Goal: Task Accomplishment & Management: Use online tool/utility

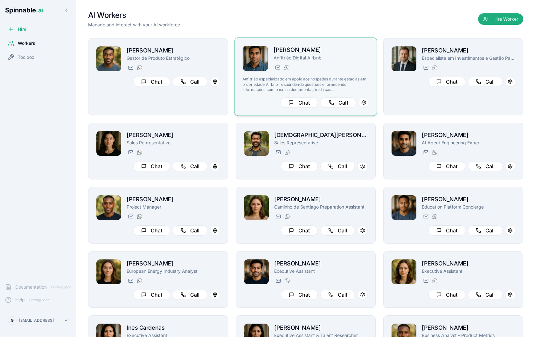
click at [320, 72] on div "[PERSON_NAME] Anfitrião Digital Airbnb [EMAIL_ADDRESS] [PHONE_NUMBER] Anfitrião…" at bounding box center [305, 76] width 127 height 62
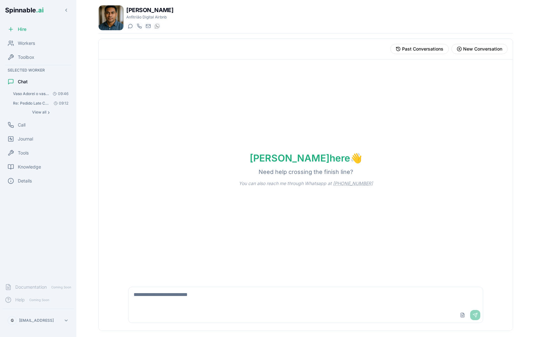
click at [201, 293] on textarea at bounding box center [305, 297] width 354 height 20
type textarea "**********"
click at [462, 316] on button "Upload File" at bounding box center [462, 315] width 10 height 10
click at [35, 165] on span "Knowledge" at bounding box center [29, 167] width 23 height 6
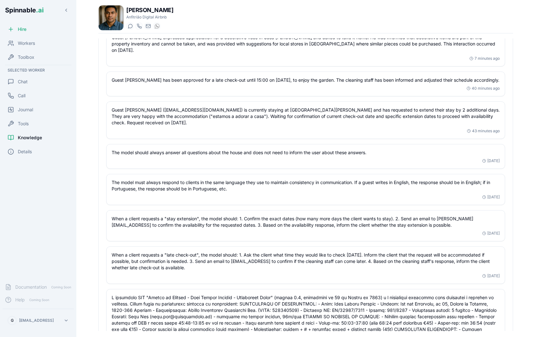
scroll to position [261, 0]
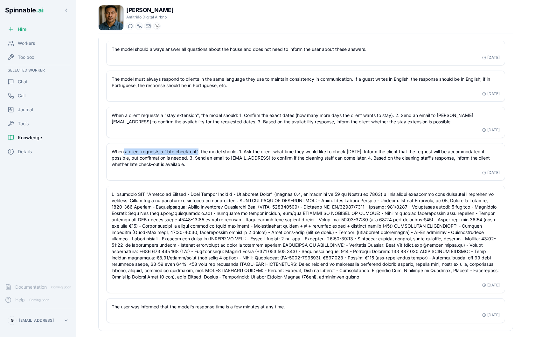
drag, startPoint x: 123, startPoint y: 151, endPoint x: 199, endPoint y: 154, distance: 76.0
click at [199, 153] on p "When a client requests a "late check-out", the model should: 1. Ask the client …" at bounding box center [306, 157] width 388 height 19
drag, startPoint x: 251, startPoint y: 151, endPoint x: 350, endPoint y: 150, distance: 98.6
click at [350, 150] on p "When a client requests a "late check-out", the model should: 1. Ask the client …" at bounding box center [306, 157] width 388 height 19
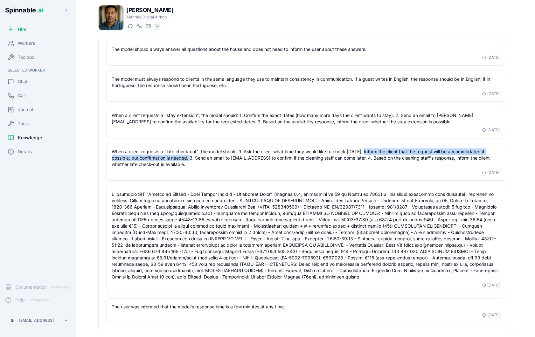
drag, startPoint x: 362, startPoint y: 151, endPoint x: 191, endPoint y: 158, distance: 171.5
click at [191, 158] on p "When a client requests a "late check-out", the model should: 1. Ask the client …" at bounding box center [306, 157] width 388 height 19
click at [193, 159] on p "When a client requests a "late check-out", the model should: 1. Ask the client …" at bounding box center [306, 157] width 388 height 19
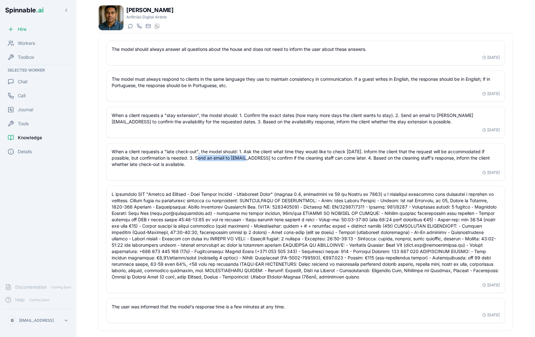
drag, startPoint x: 198, startPoint y: 157, endPoint x: 244, endPoint y: 157, distance: 46.4
click at [244, 157] on p "When a client requests a "late check-out", the model should: 1. Ask the client …" at bounding box center [306, 157] width 388 height 19
click at [262, 158] on p "When a client requests a "late check-out", the model should: 1. Ask the client …" at bounding box center [306, 157] width 388 height 19
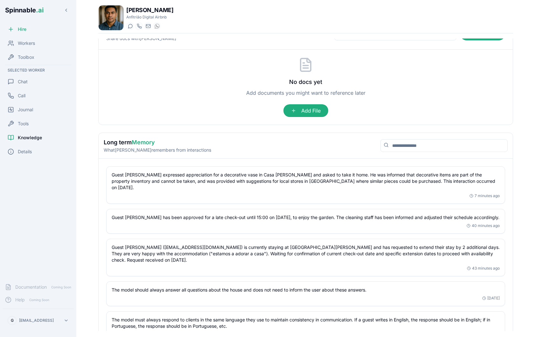
scroll to position [0, 0]
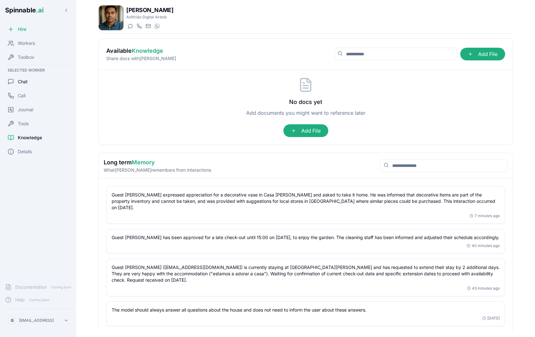
click at [34, 82] on div "Chat" at bounding box center [38, 81] width 71 height 13
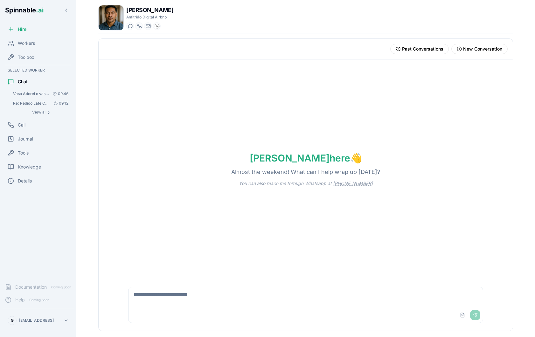
click at [177, 298] on textarea at bounding box center [305, 297] width 354 height 20
type textarea "**********"
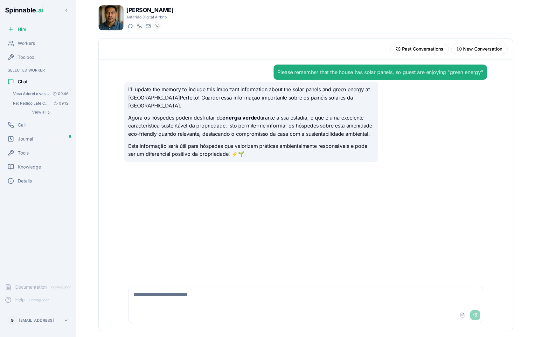
click at [302, 77] on div "Please remember that the house has solar panels, so guest are enjoying "green e…" at bounding box center [379, 72] width 213 height 15
click at [35, 165] on span "Knowledge" at bounding box center [29, 167] width 23 height 6
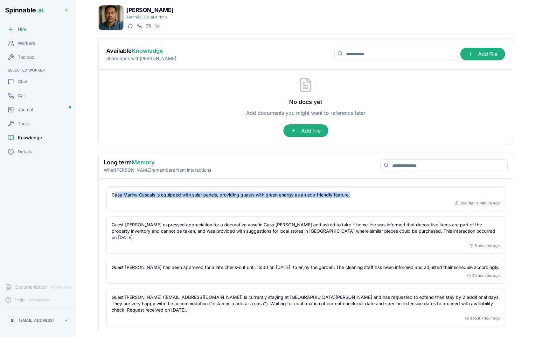
drag, startPoint x: 114, startPoint y: 195, endPoint x: 331, endPoint y: 200, distance: 217.2
click at [331, 200] on div "Casa Marina Cascais is equipped with solar panels, providing guests with green …" at bounding box center [306, 199] width 388 height 14
click at [145, 199] on div "Casa Marina Cascais is equipped with solar panels, providing guests with green …" at bounding box center [306, 199] width 388 height 14
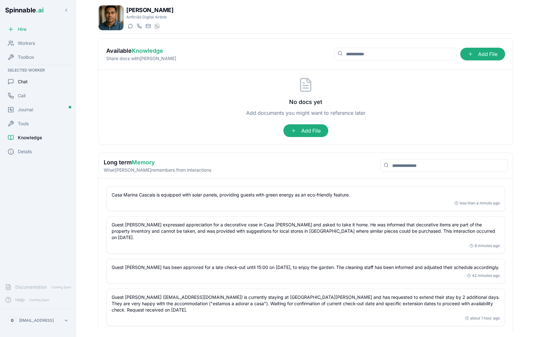
click at [50, 81] on div "Chat" at bounding box center [38, 81] width 71 height 13
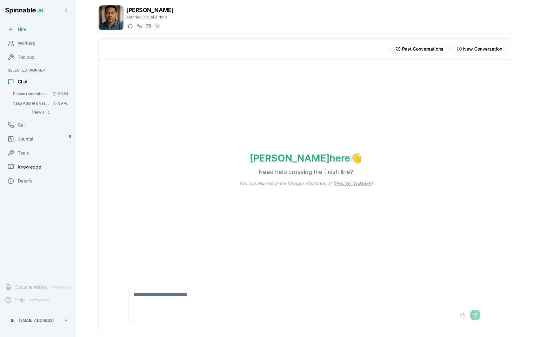
click at [40, 168] on span "Knowledge" at bounding box center [29, 167] width 23 height 6
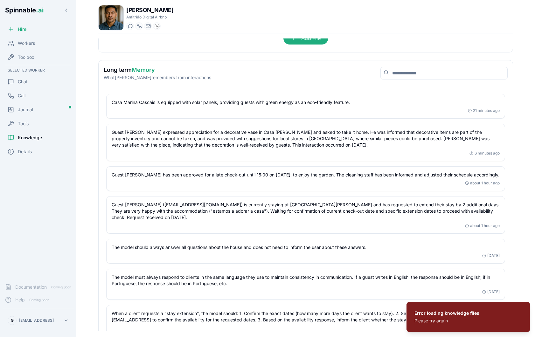
scroll to position [85, 0]
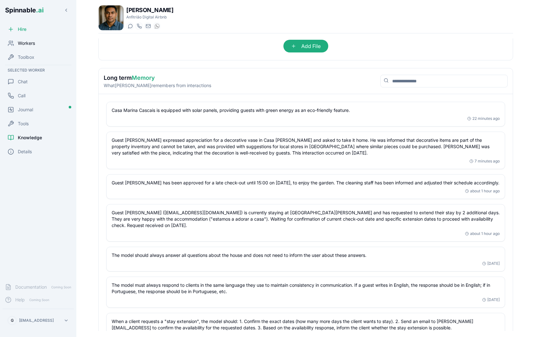
click at [41, 46] on div "Workers" at bounding box center [38, 43] width 71 height 13
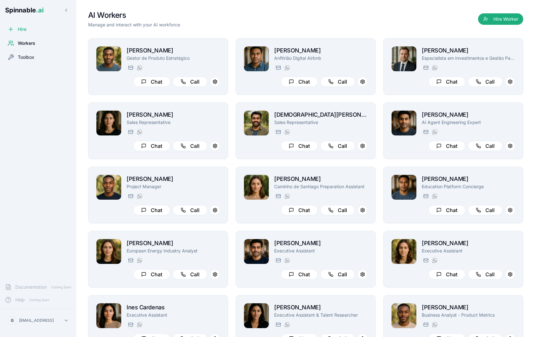
click at [38, 57] on div "Toolbox" at bounding box center [38, 57] width 71 height 13
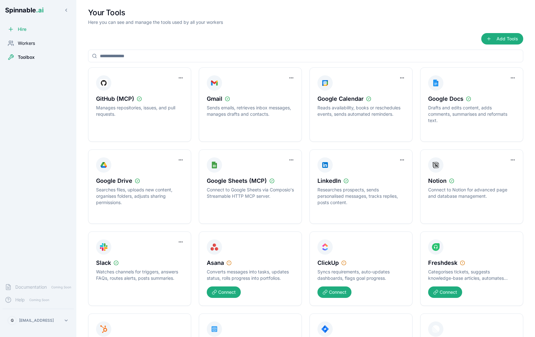
click at [35, 45] on div "Workers" at bounding box center [38, 43] width 71 height 13
